Goal: Navigation & Orientation: Go to known website

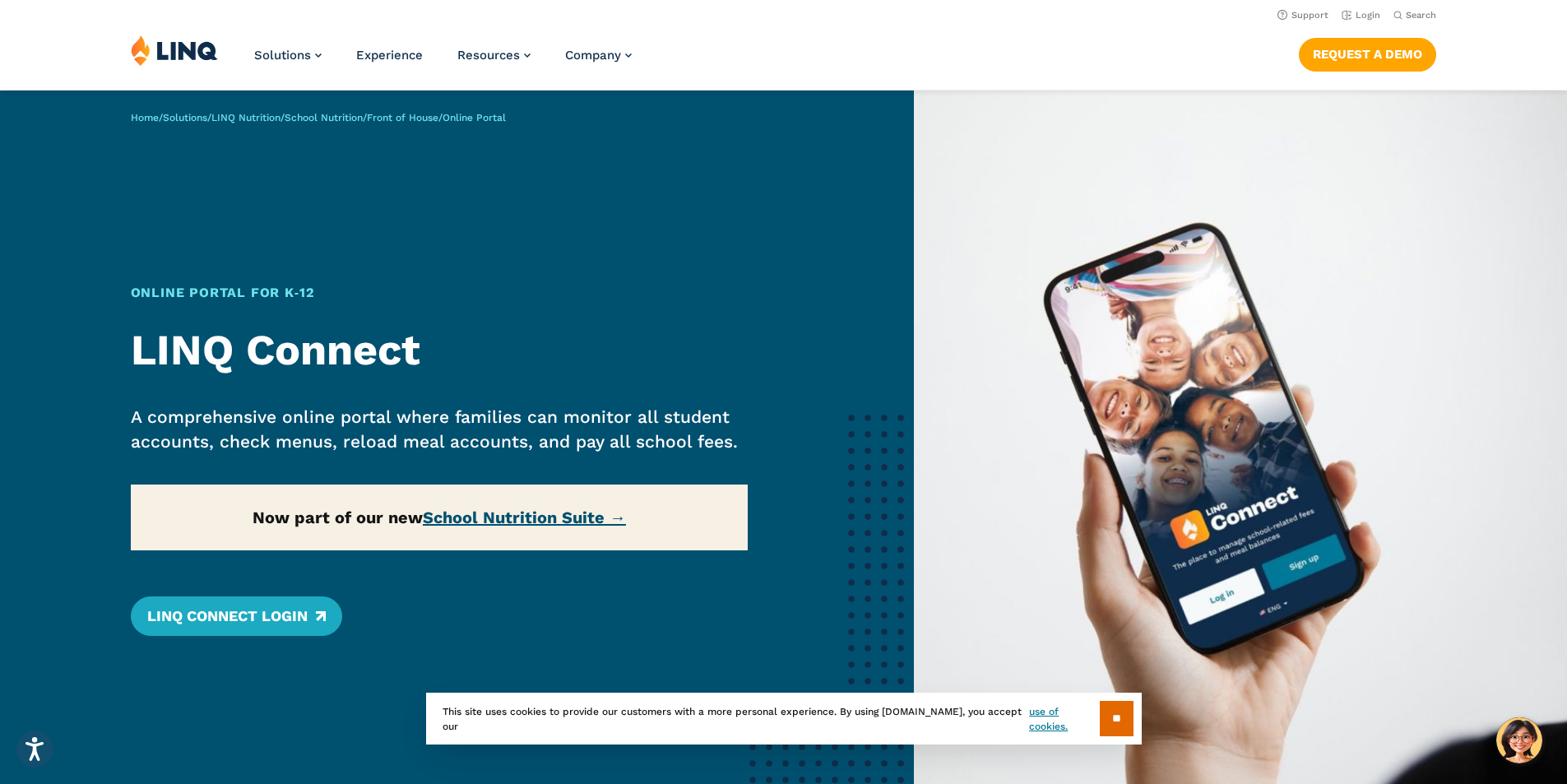
click at [478, 515] on link "School Nutrition Suite →" at bounding box center [524, 517] width 203 height 20
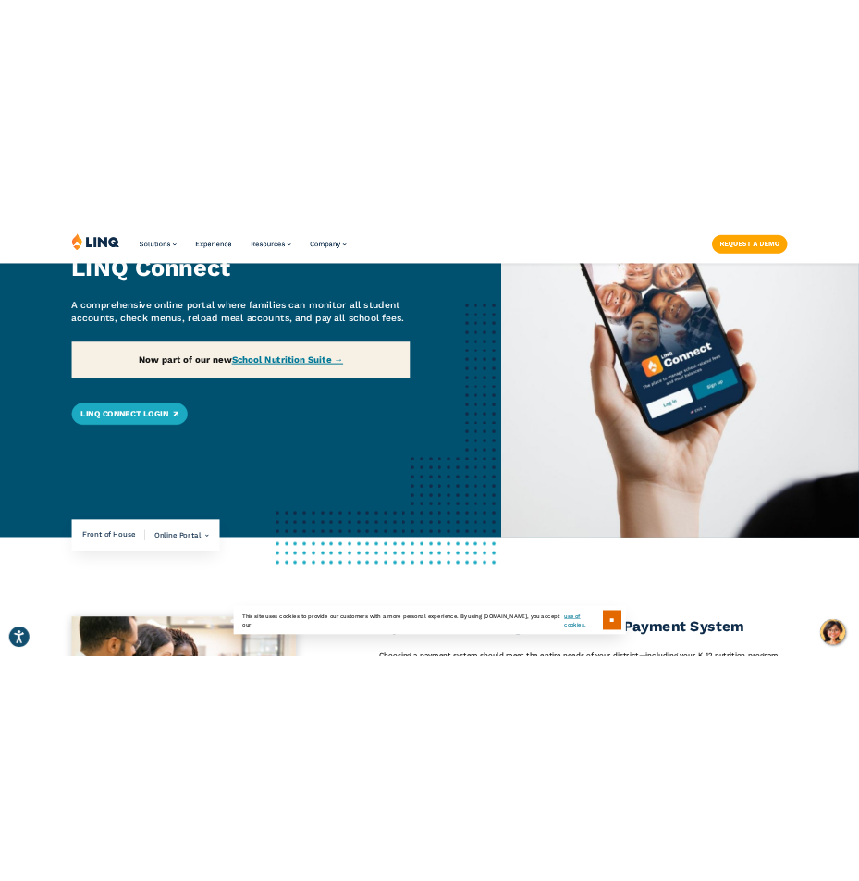
scroll to position [370, 0]
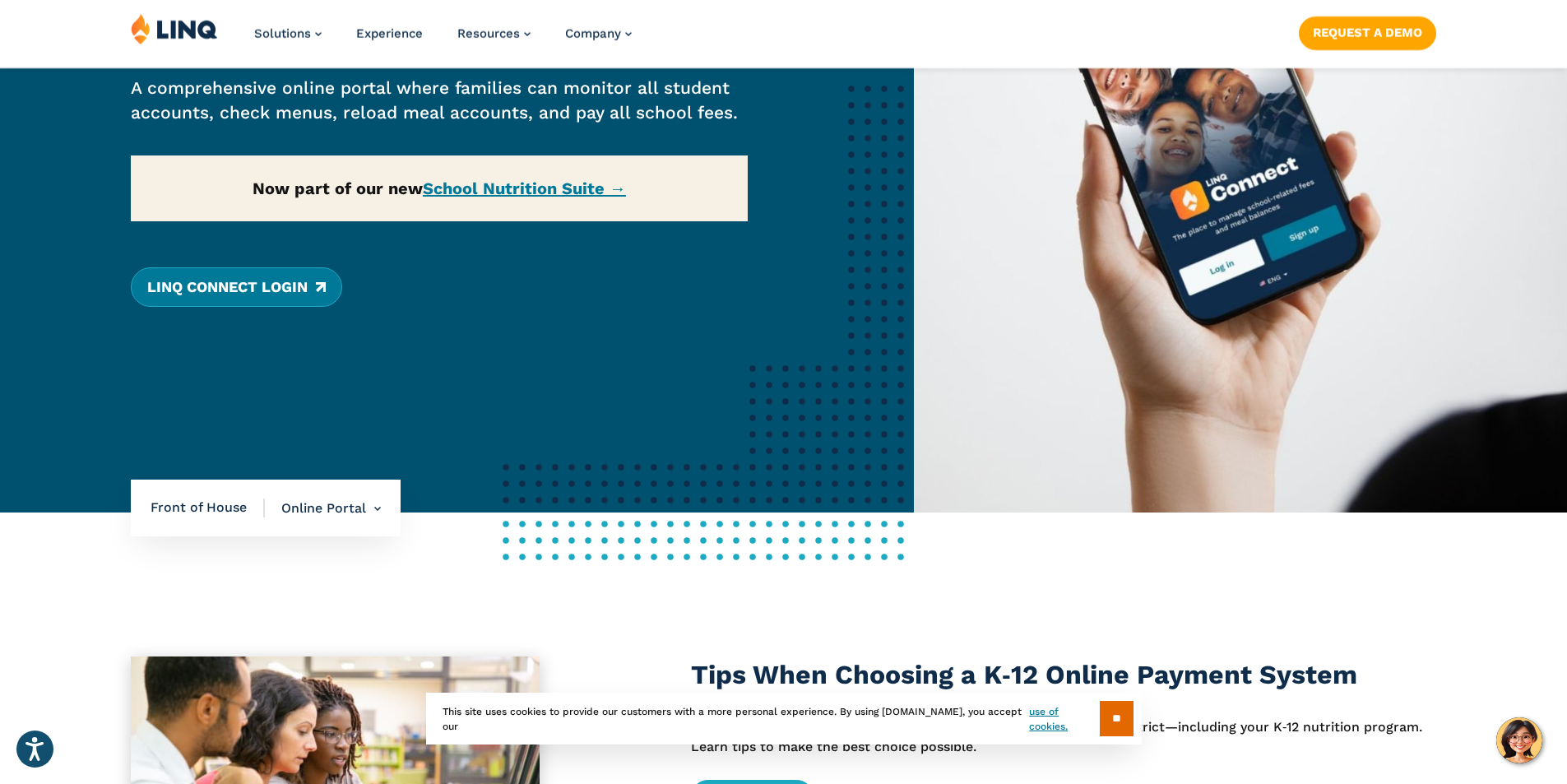
click at [288, 285] on link "LINQ Connect Login" at bounding box center [237, 287] width 212 height 39
